Goal: Transaction & Acquisition: Purchase product/service

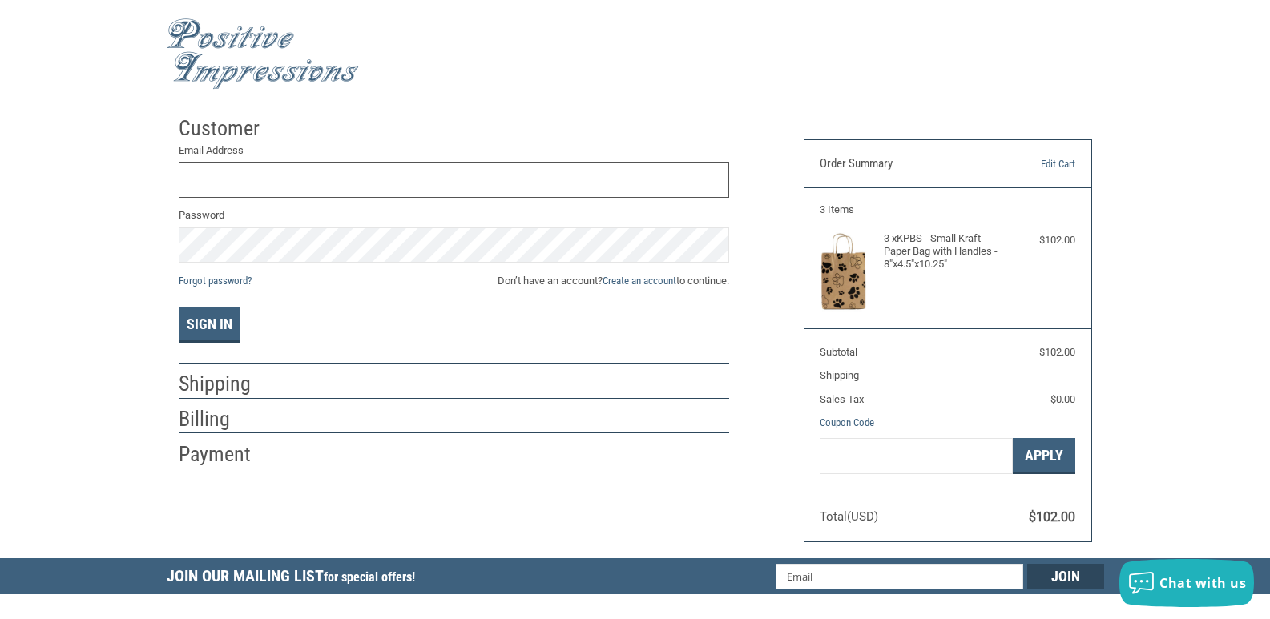
click at [437, 187] on input "Email Address" at bounding box center [454, 180] width 550 height 36
click at [450, 178] on input "Email Address" at bounding box center [454, 180] width 550 height 36
type input "JONA"
click at [938, 259] on h4 "3 x KPBS - Small Kraft Paper Bag with Handles - 8"x4.5"x10.25"" at bounding box center [946, 251] width 124 height 39
click at [910, 240] on h4 "3 x KPBS - Small Kraft Paper Bag with Handles - 8"x4.5"x10.25"" at bounding box center [946, 251] width 124 height 39
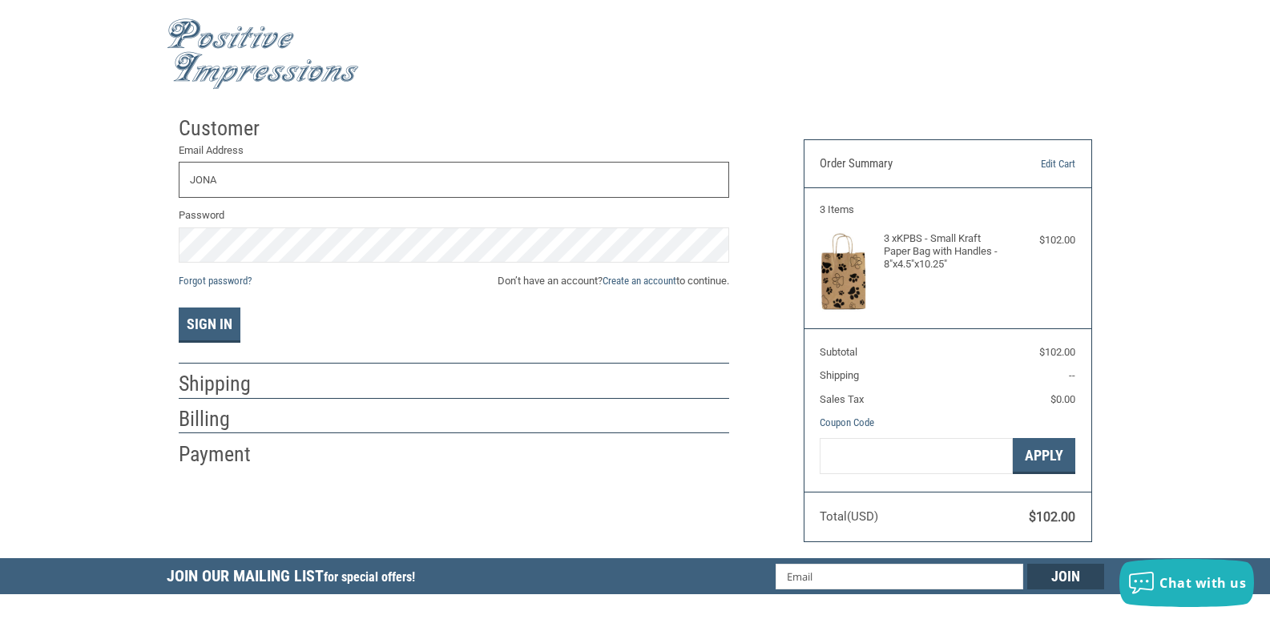
click at [248, 180] on input "JONA" at bounding box center [454, 180] width 550 height 36
drag, startPoint x: 239, startPoint y: 180, endPoint x: 0, endPoint y: 147, distance: 241.1
click at [0, 147] on div "Customer Returning Customer Email Address JONA Password Forgot password? Don’t …" at bounding box center [635, 333] width 1270 height 450
click at [150, 138] on div "Customer Returning Customer Email Address Password Forgot password? Don’t have …" at bounding box center [635, 333] width 1270 height 450
